Goal: Navigation & Orientation: Find specific page/section

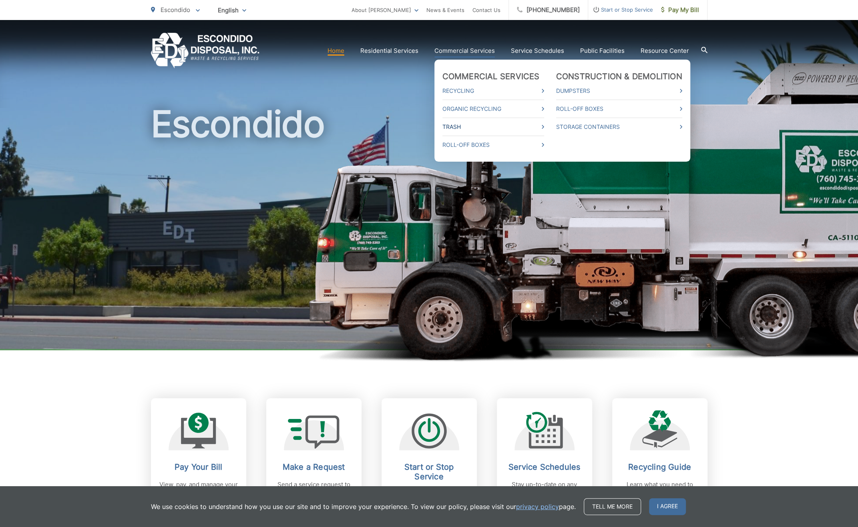
click at [458, 126] on link "Trash" at bounding box center [493, 127] width 102 height 10
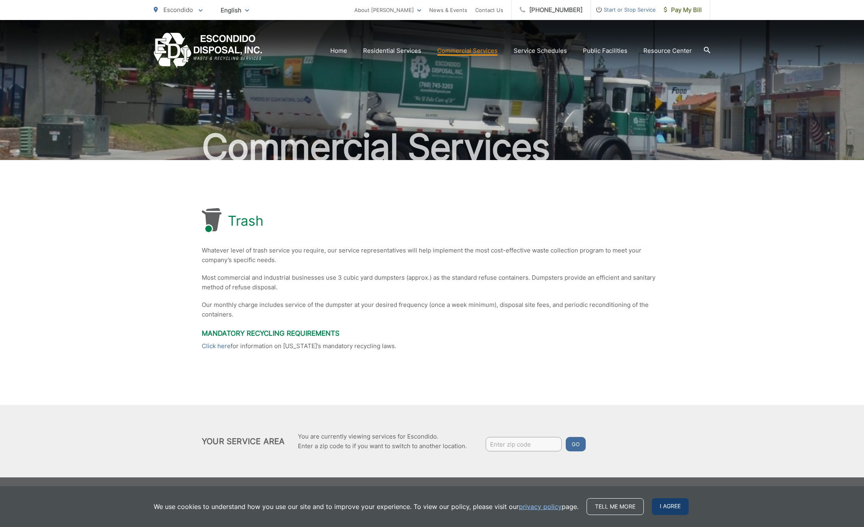
click at [680, 510] on span "I agree" at bounding box center [670, 506] width 37 height 17
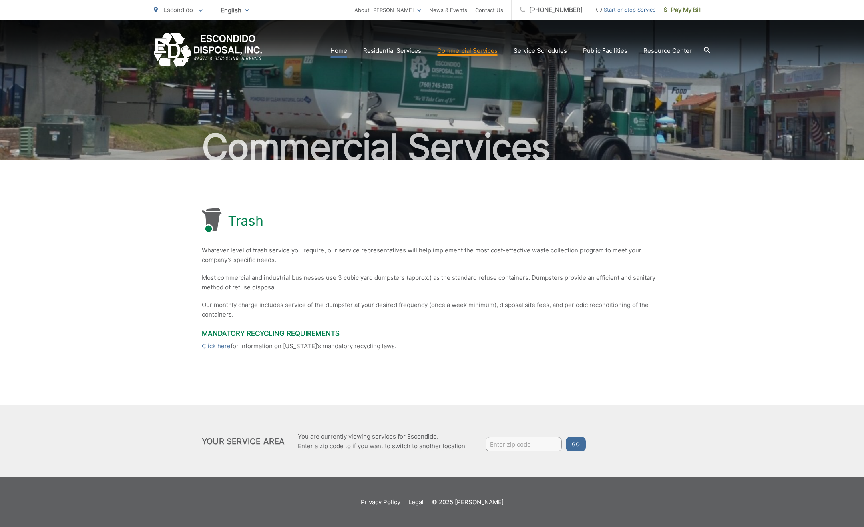
click at [347, 52] on link "Home" at bounding box center [338, 51] width 17 height 10
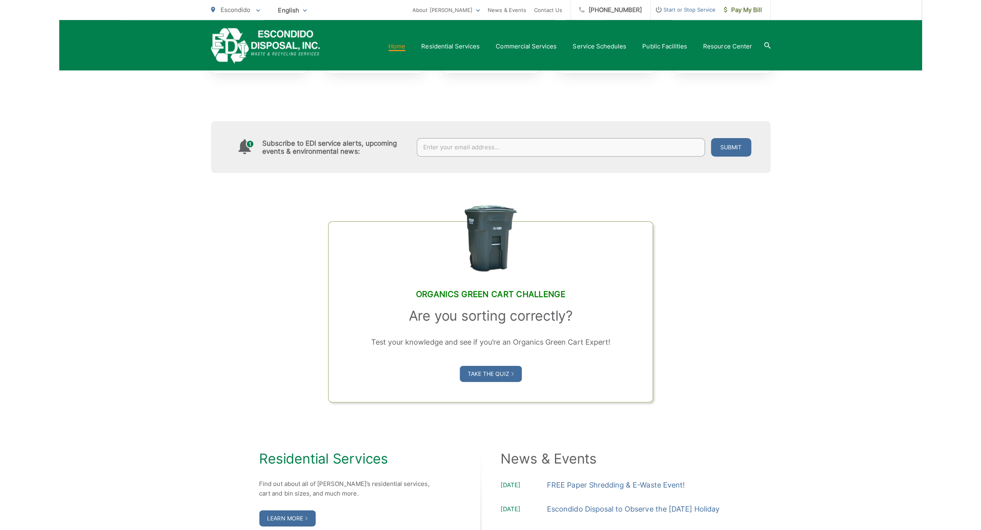
scroll to position [333, 0]
